Goal: Use online tool/utility

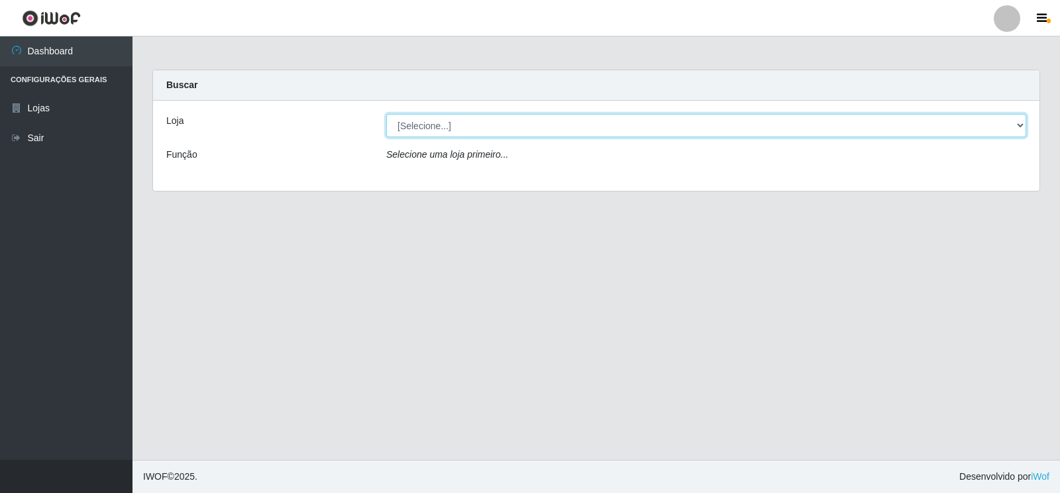
click at [436, 120] on select "[Selecione...] Atacado Vem - Loja 30 Laranjeiras Velha" at bounding box center [706, 125] width 640 height 23
select select "495"
click at [386, 114] on select "[Selecione...] Atacado Vem - Loja 30 Laranjeiras Velha" at bounding box center [706, 125] width 640 height 23
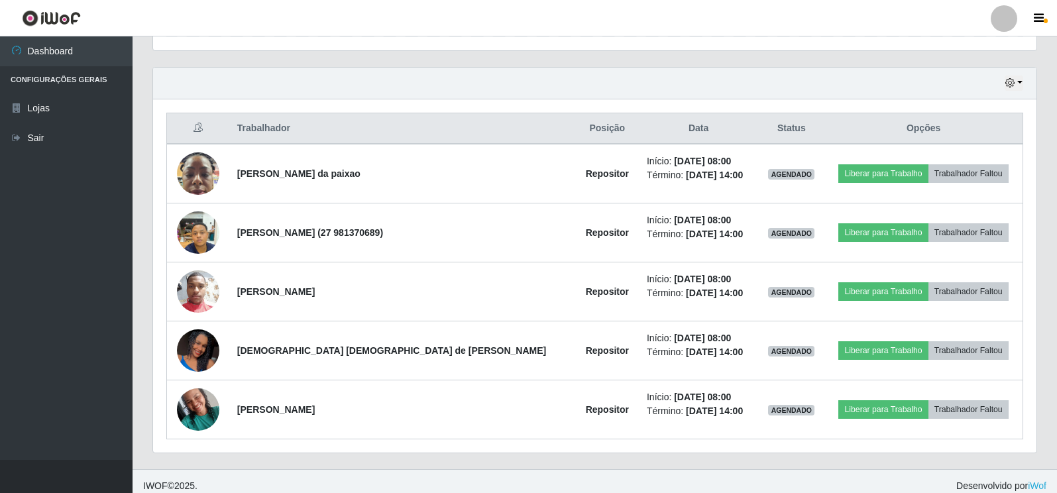
scroll to position [446, 0]
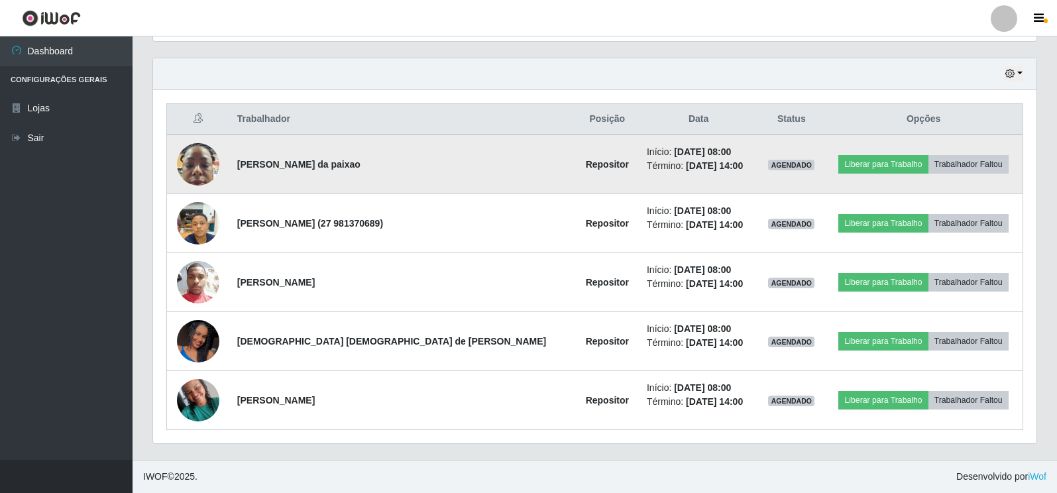
click at [198, 161] on img at bounding box center [198, 164] width 42 height 56
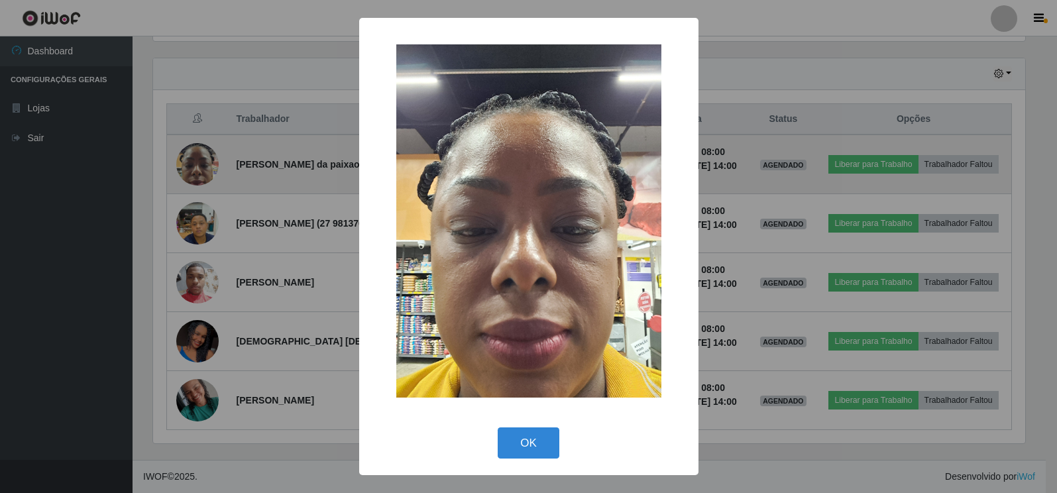
scroll to position [275, 875]
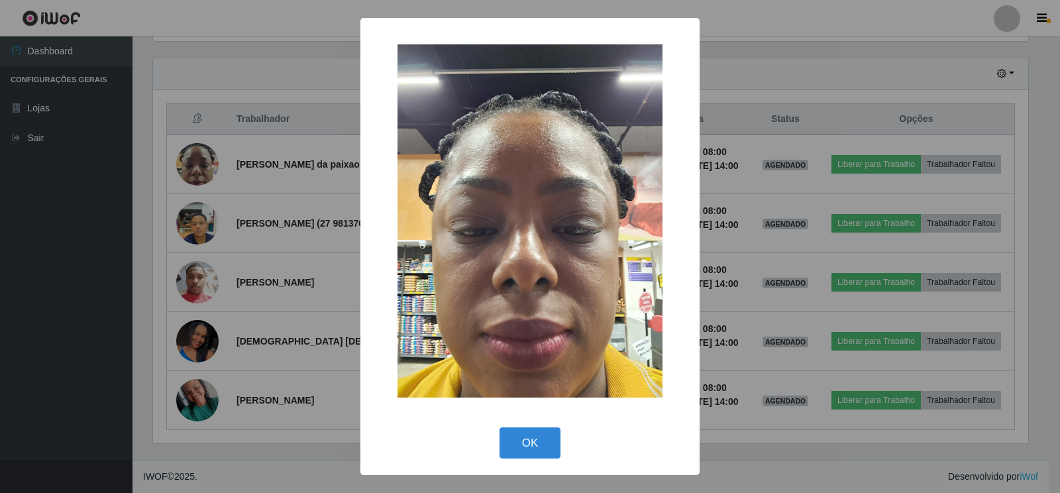
click at [267, 266] on div "× OK Cancel" at bounding box center [530, 246] width 1060 height 493
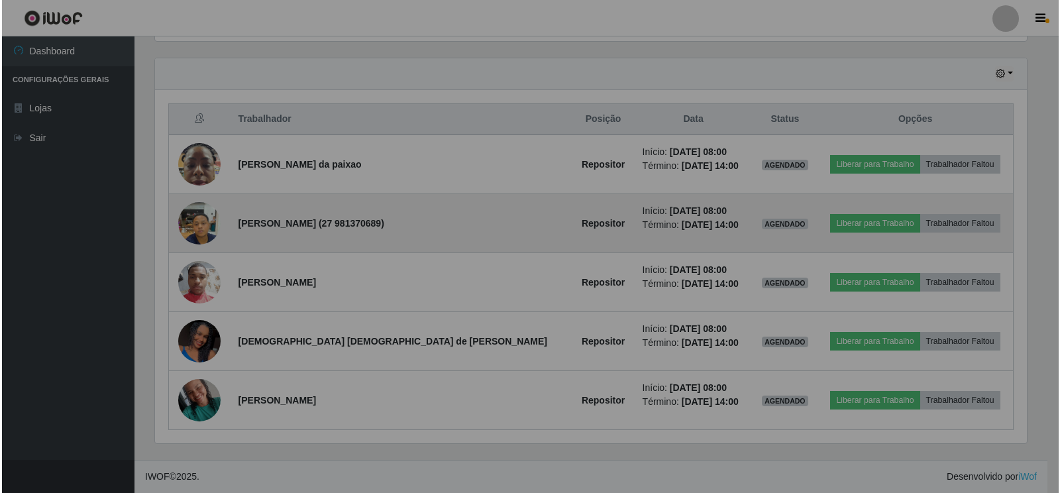
scroll to position [275, 883]
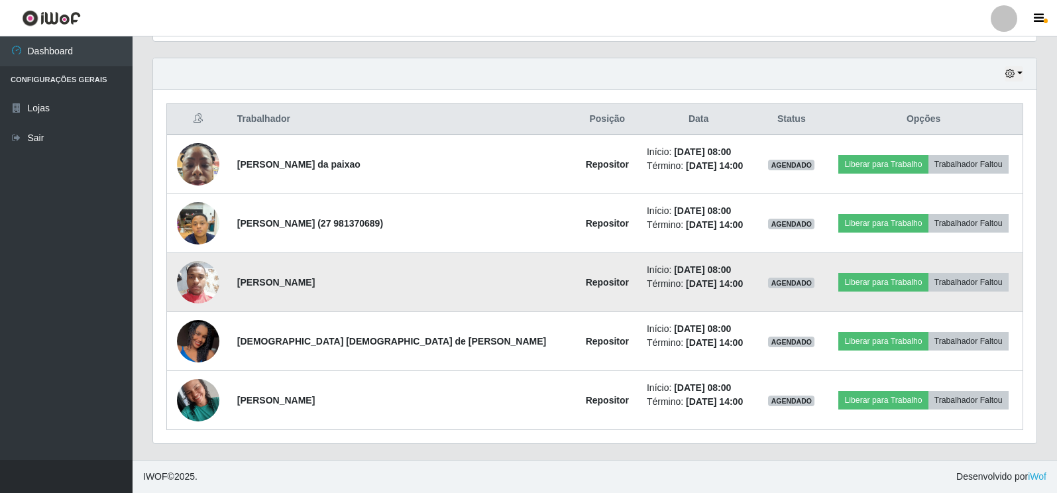
click at [214, 280] on img at bounding box center [198, 282] width 42 height 57
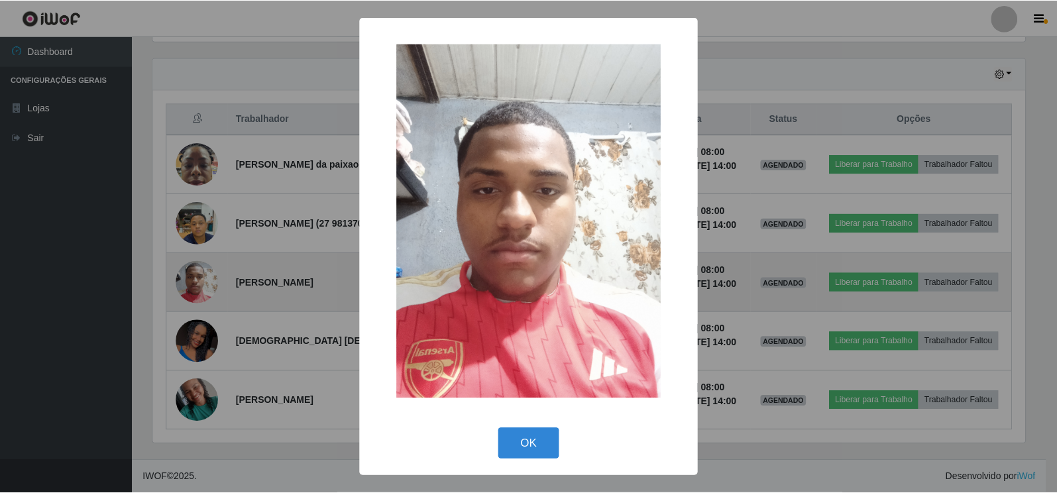
scroll to position [275, 875]
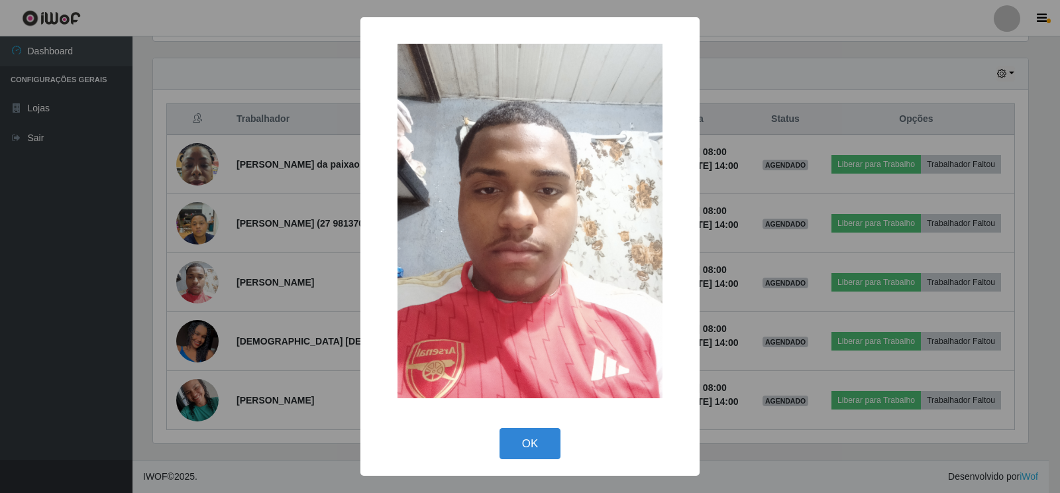
click at [252, 323] on div "× OK Cancel" at bounding box center [530, 246] width 1060 height 493
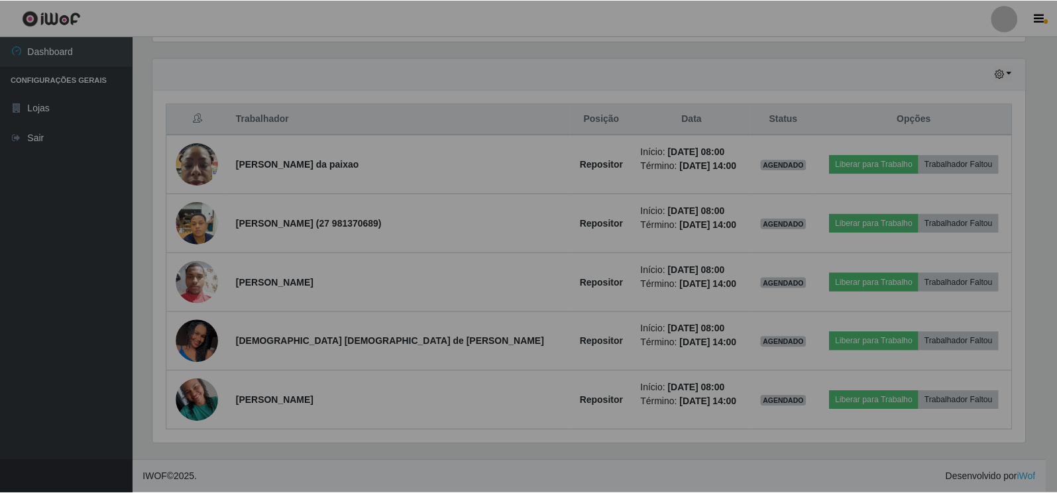
scroll to position [275, 883]
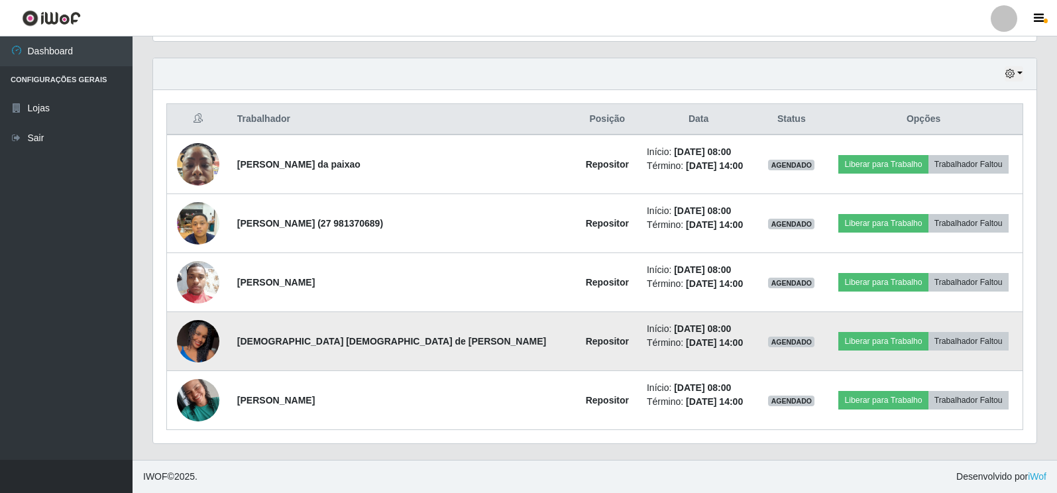
click at [215, 345] on img at bounding box center [198, 341] width 42 height 94
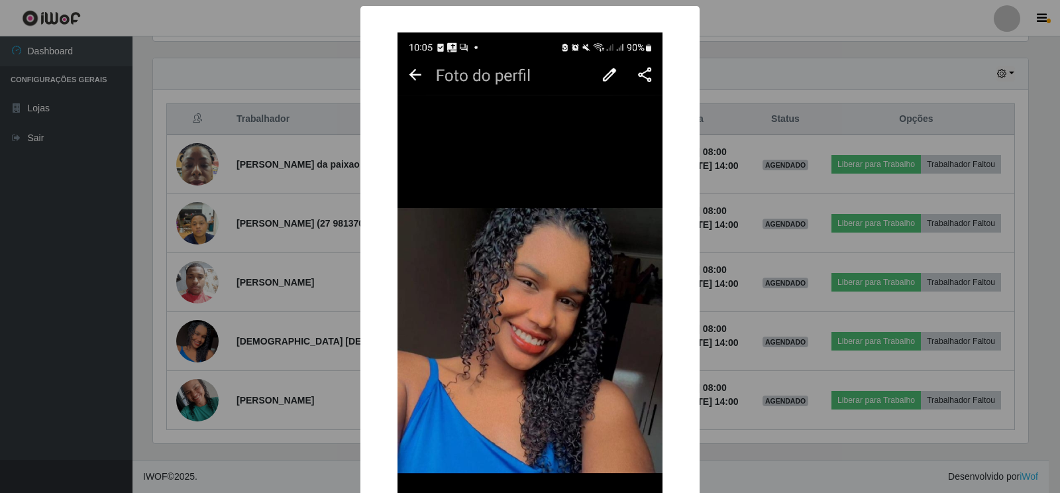
click at [261, 354] on div "× OK Cancel" at bounding box center [530, 246] width 1060 height 493
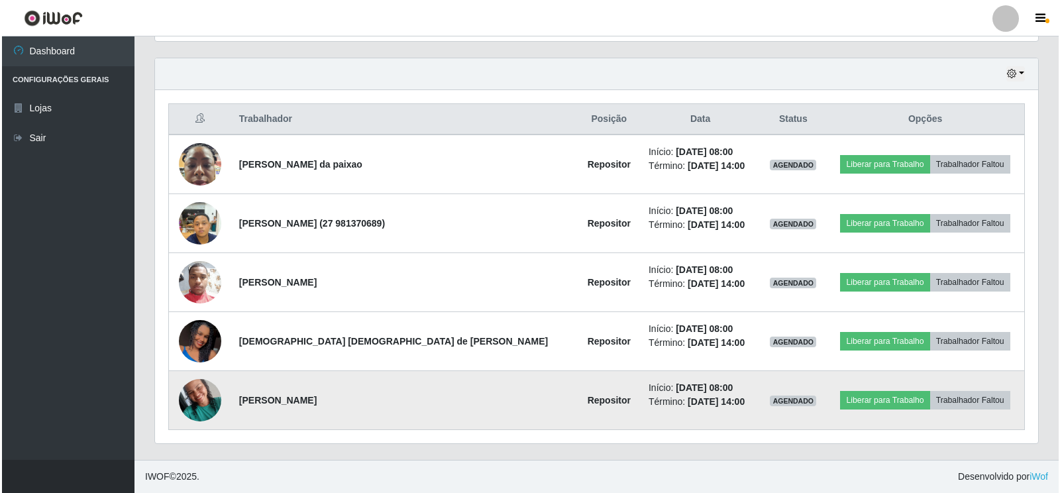
scroll to position [275, 883]
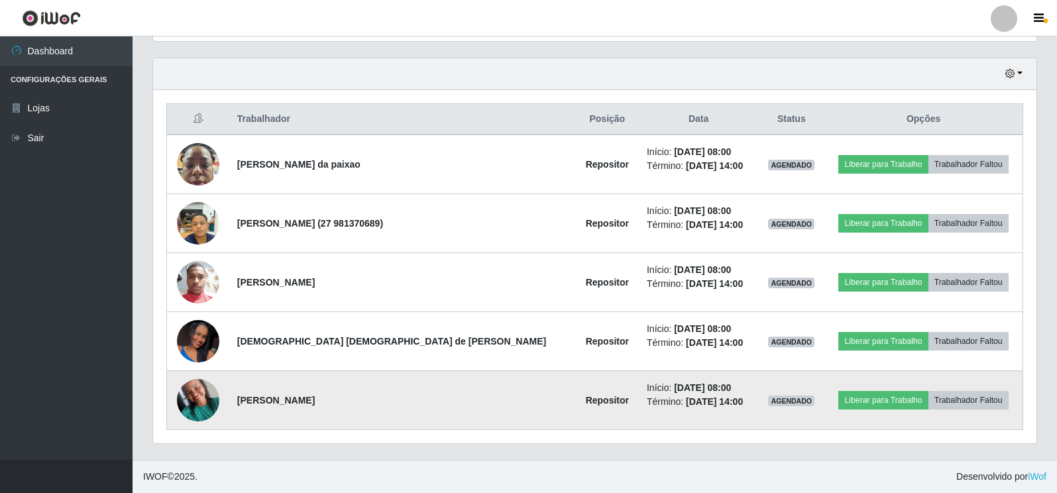
click at [219, 398] on img at bounding box center [198, 400] width 42 height 56
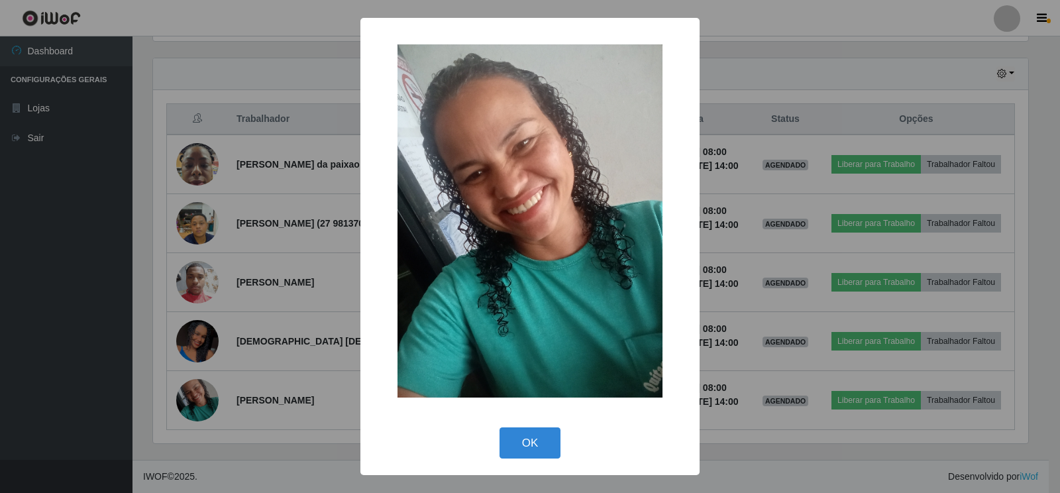
click at [300, 460] on div "× OK Cancel" at bounding box center [530, 246] width 1060 height 493
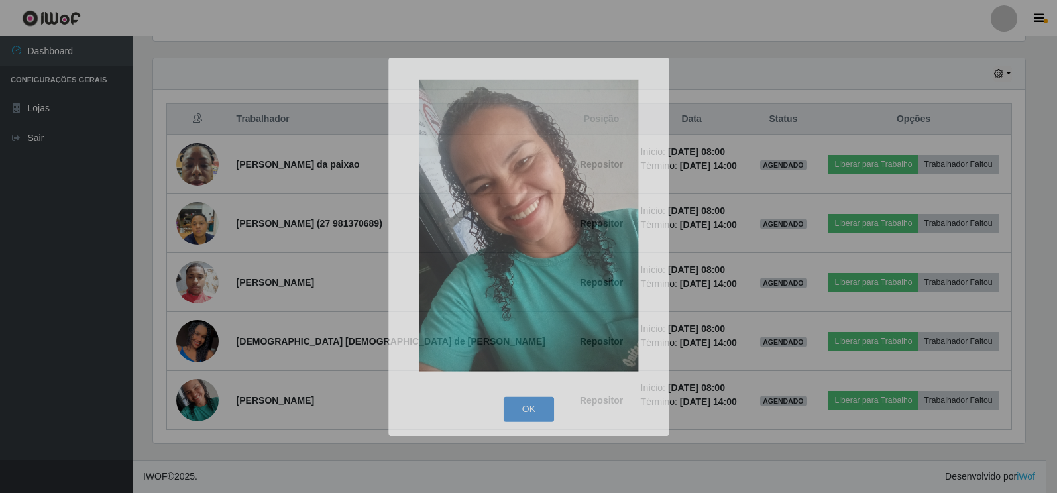
scroll to position [275, 883]
